Goal: Check status: Check status

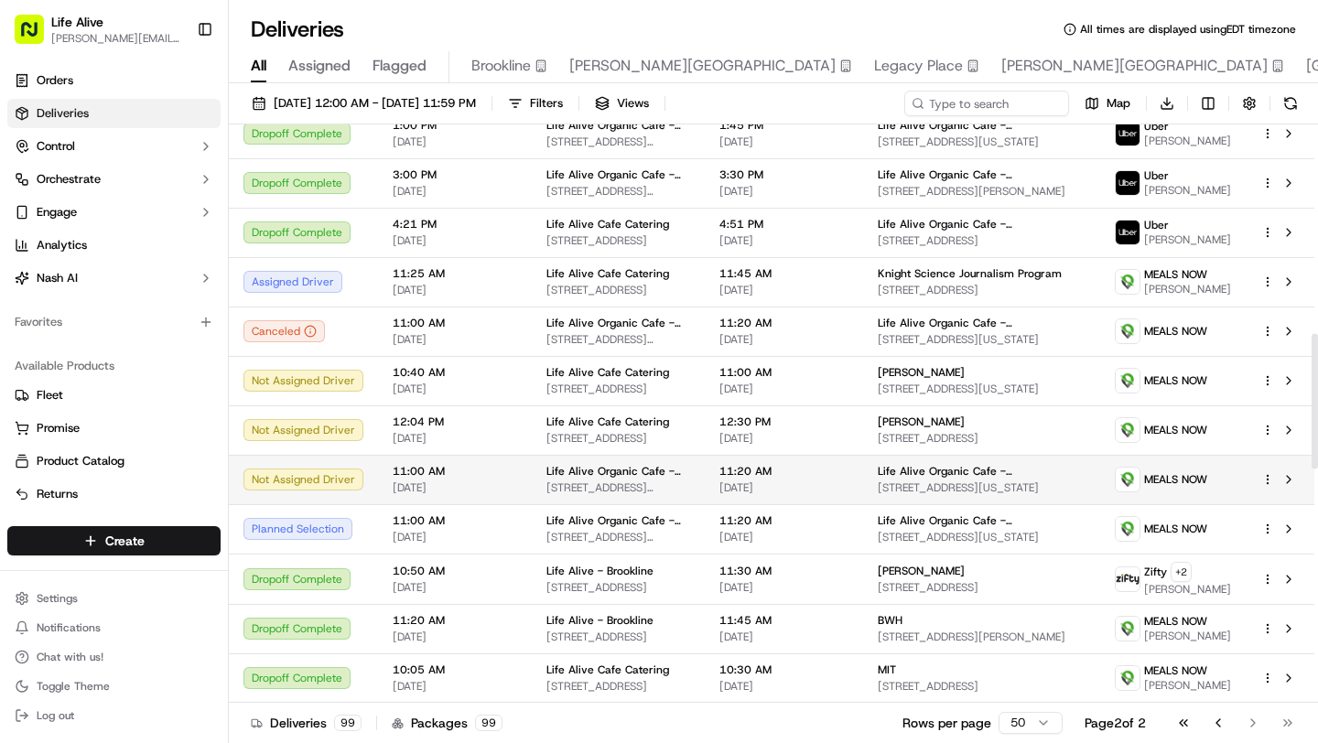
scroll to position [892, 0]
click at [1269, 493] on html "Life Alive [PERSON_NAME][EMAIL_ADDRESS][DOMAIN_NAME] Toggle Sidebar Orders Deli…" at bounding box center [659, 371] width 1318 height 743
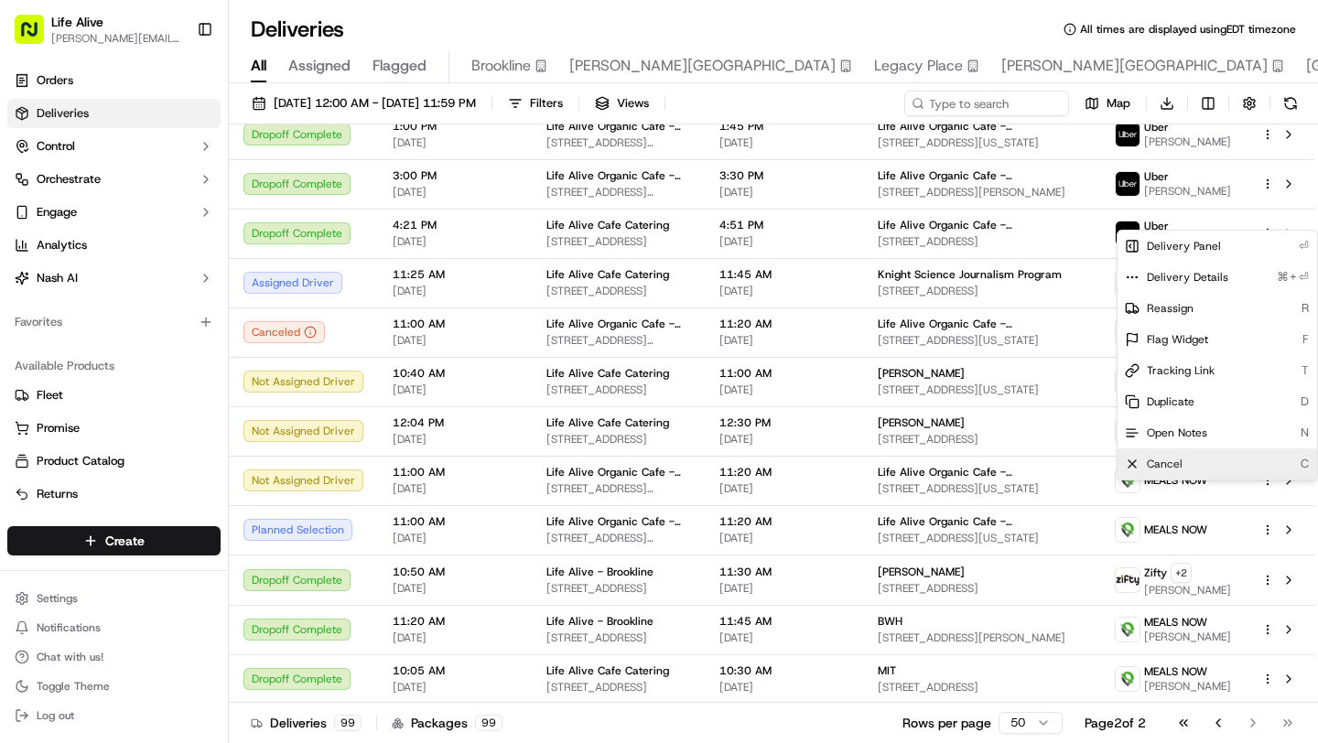
click at [1167, 459] on span "Cancel" at bounding box center [1165, 464] width 36 height 15
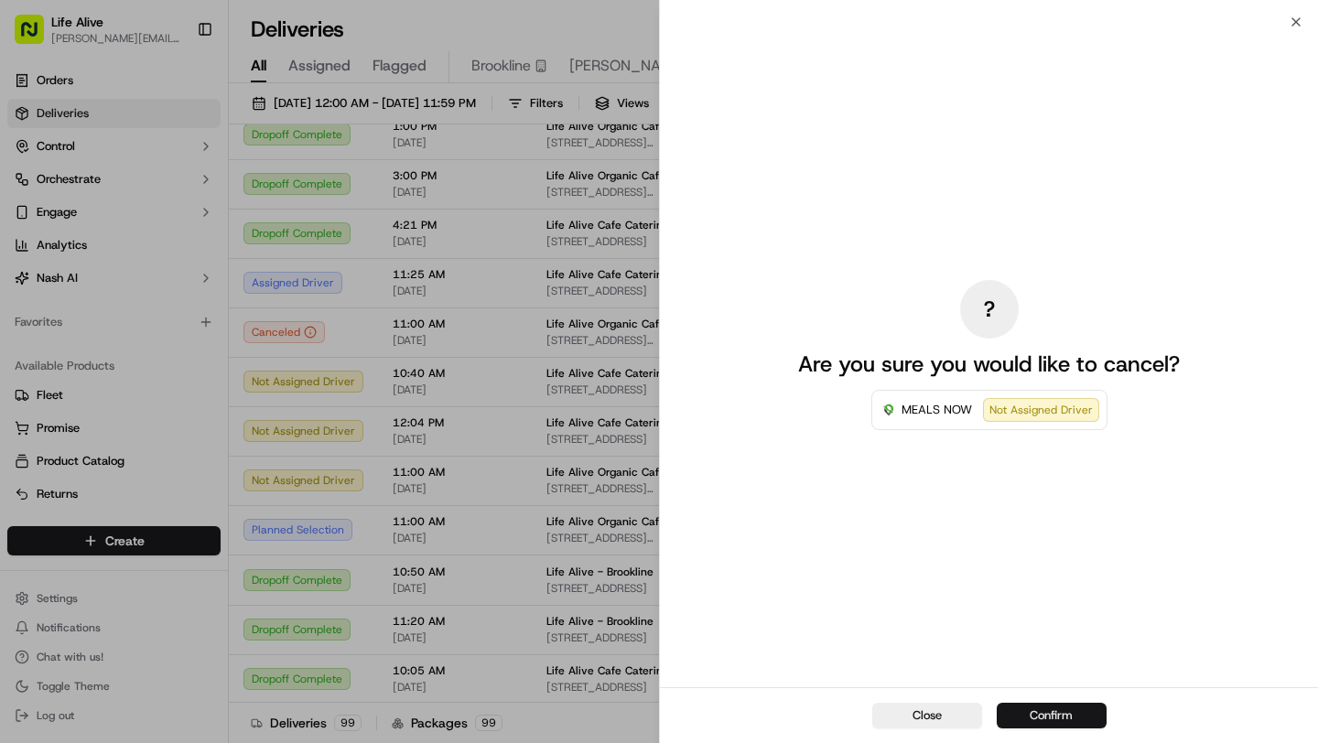
click at [1076, 719] on button "Confirm" at bounding box center [1052, 716] width 110 height 26
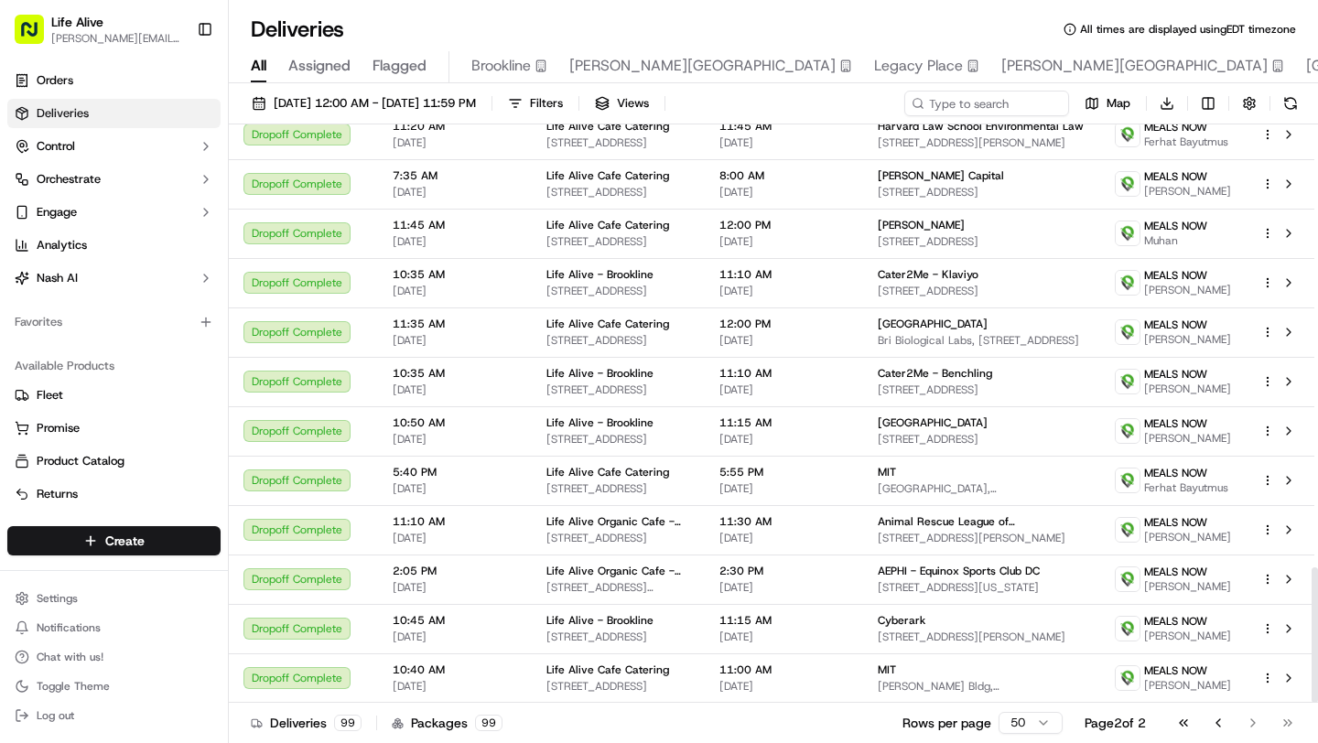
scroll to position [1893, 0]
click at [1251, 724] on div "Go to first page Go to previous page Go to next page Go to last page" at bounding box center [1235, 723] width 135 height 26
click at [1256, 723] on div "Go to first page Go to previous page Go to next page Go to last page" at bounding box center [1235, 723] width 135 height 26
click at [1247, 723] on div "Go to first page Go to previous page Go to next page Go to last page" at bounding box center [1235, 723] width 135 height 26
click at [1214, 727] on button "Go to previous page" at bounding box center [1218, 723] width 31 height 26
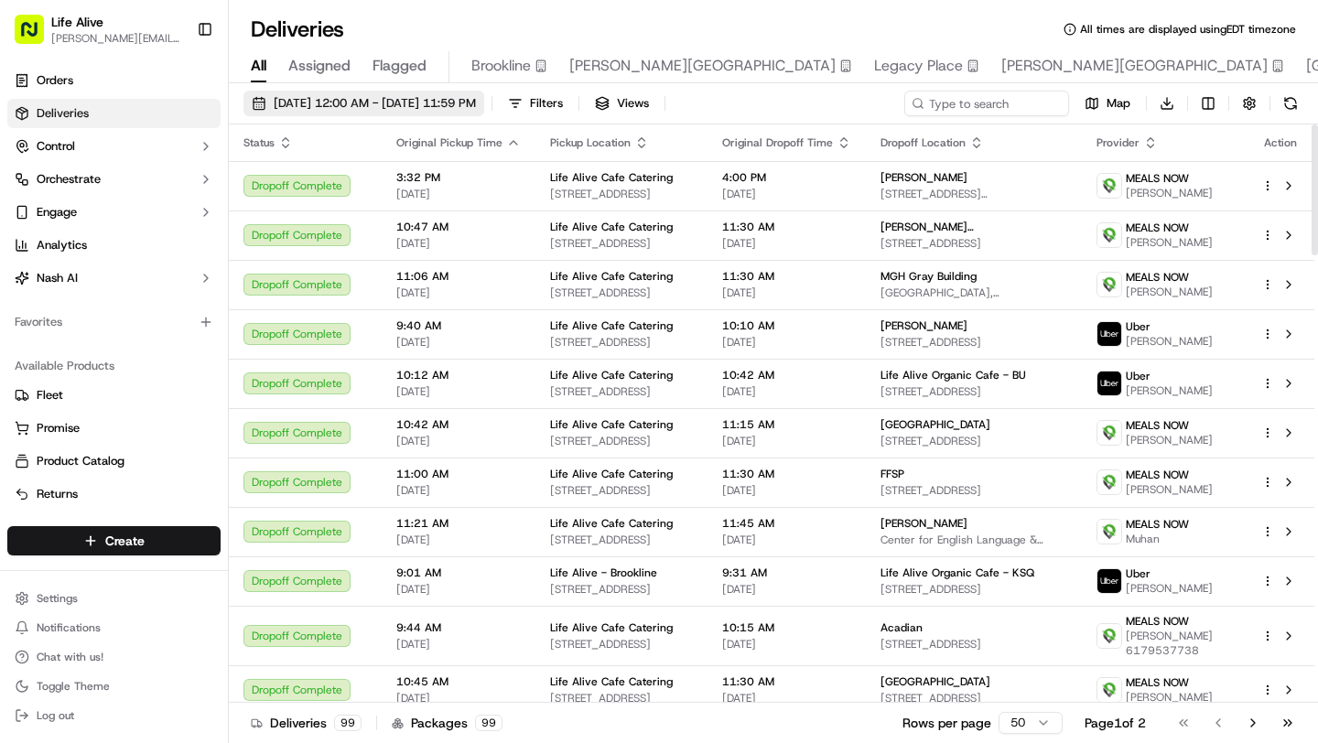
click at [463, 105] on span "[DATE] 12:00 AM - [DATE] 11:59 PM" at bounding box center [375, 103] width 202 height 16
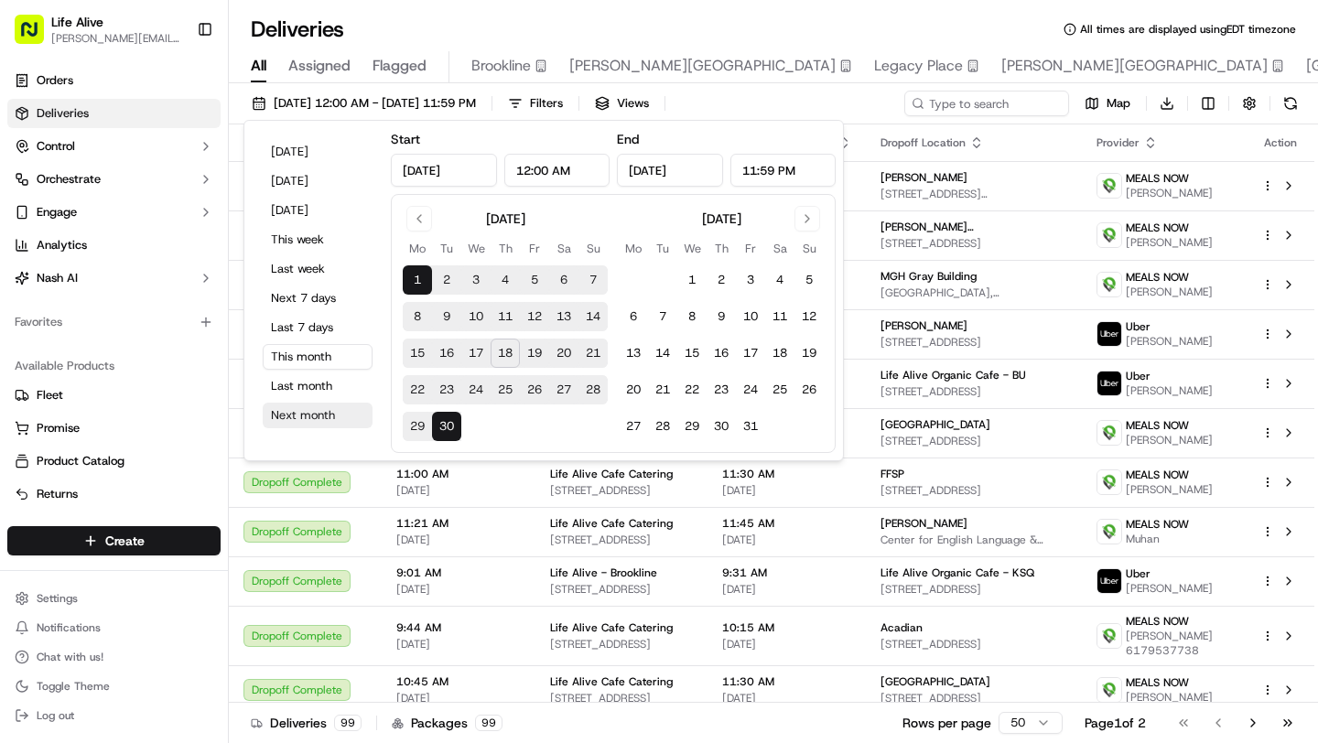
click at [312, 418] on button "Next month" at bounding box center [318, 416] width 110 height 26
type input "[DATE]"
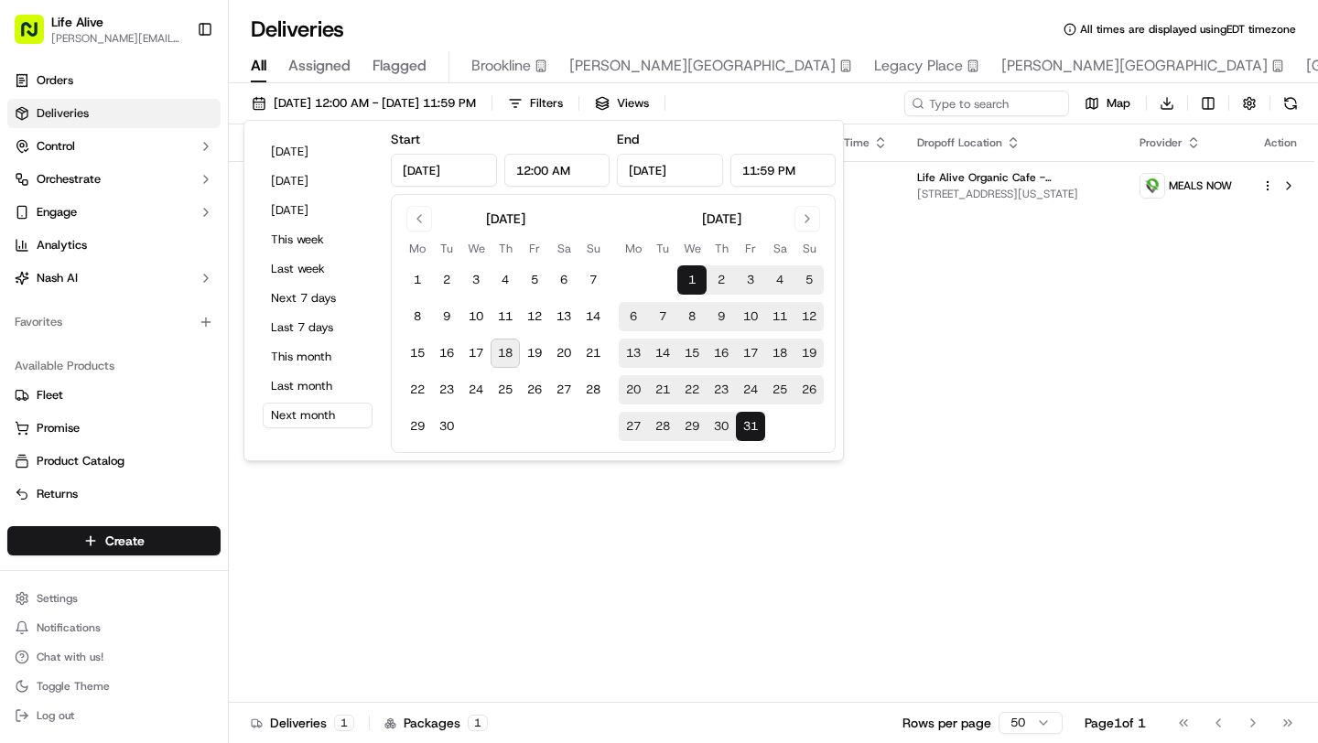
click at [565, 20] on div "Deliveries All times are displayed using EDT timezone" at bounding box center [773, 29] width 1089 height 29
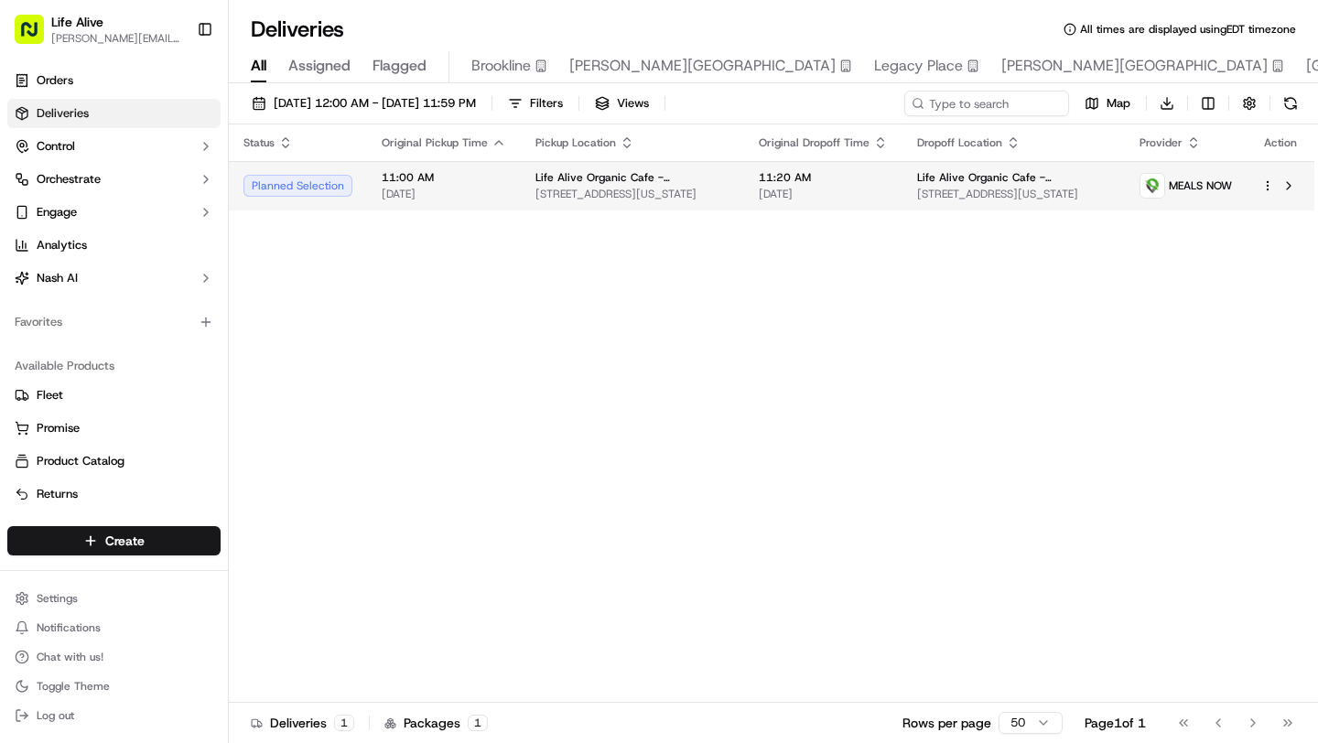
click at [521, 191] on td "Life Alive Organic Cafe - [GEOGRAPHIC_DATA] [STREET_ADDRESS][US_STATE]" at bounding box center [632, 185] width 223 height 49
click at [1265, 188] on html "Life Alive [PERSON_NAME][EMAIL_ADDRESS][DOMAIN_NAME] Toggle Sidebar Orders Deli…" at bounding box center [659, 371] width 1318 height 743
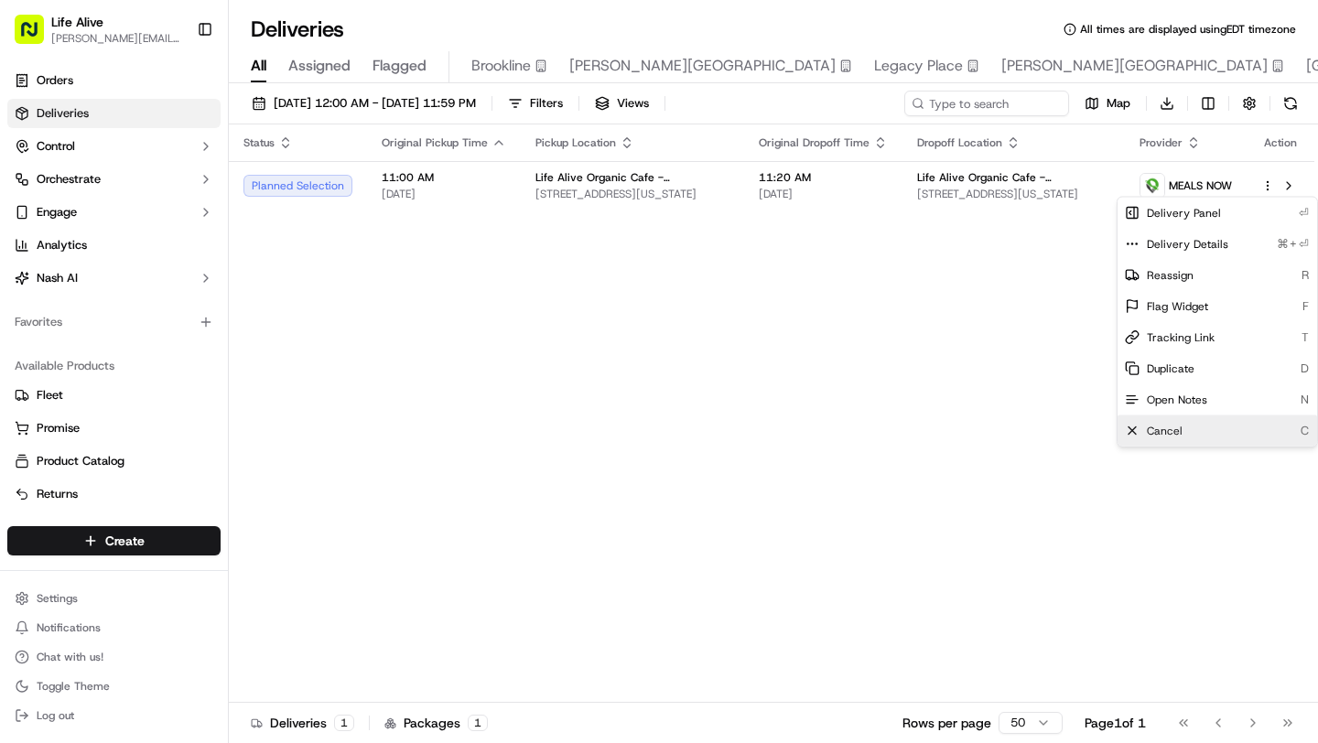
click at [1172, 436] on span "Cancel" at bounding box center [1165, 431] width 36 height 15
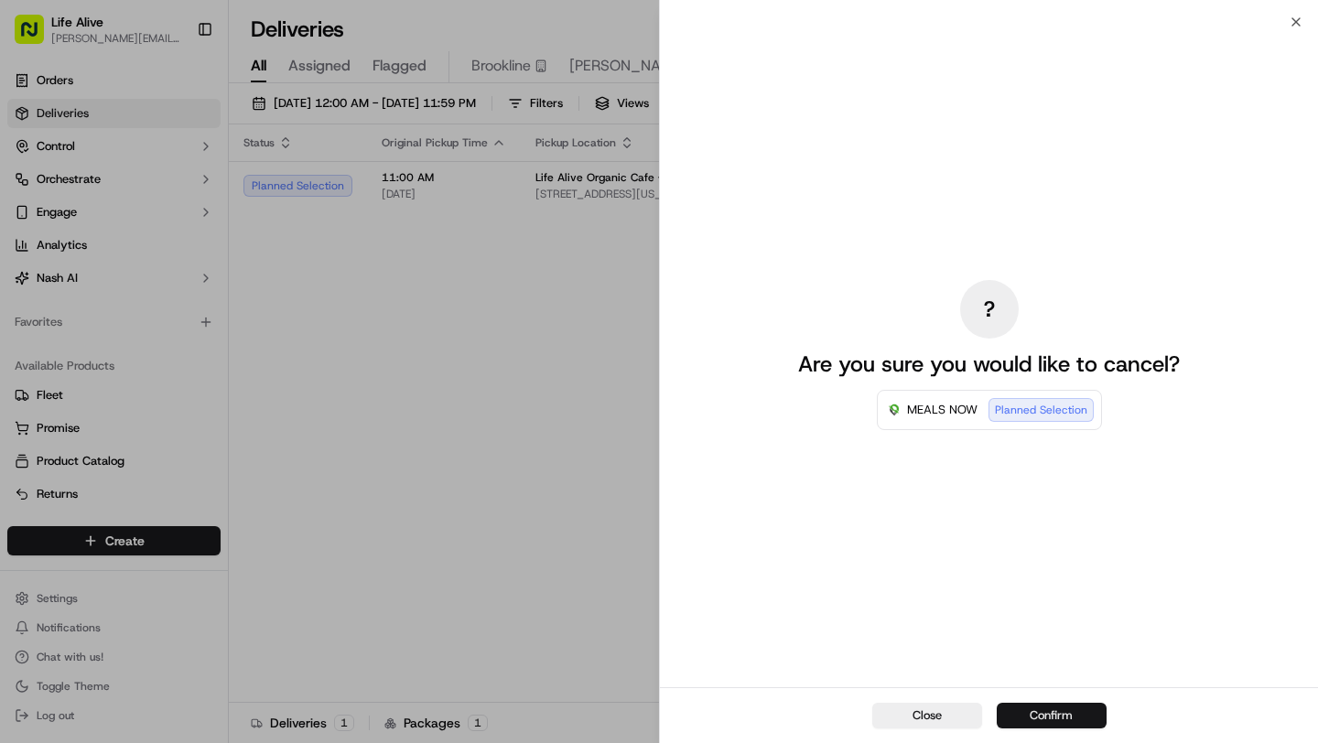
click at [1056, 718] on button "Confirm" at bounding box center [1052, 716] width 110 height 26
